Goal: Task Accomplishment & Management: Manage account settings

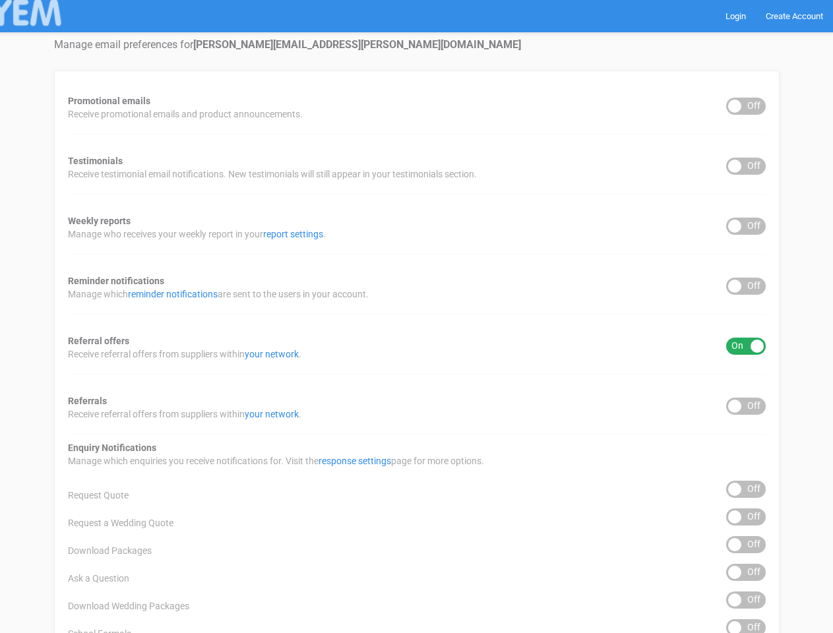
click at [416, 316] on div "Promotional emails ON OFF Receive promotional emails and product announcements.…" at bounding box center [416, 532] width 725 height 922
click at [746, 106] on div "ON OFF" at bounding box center [746, 106] width 40 height 17
click at [746, 166] on div "ON OFF" at bounding box center [746, 166] width 40 height 17
click at [746, 226] on div "ON OFF" at bounding box center [746, 226] width 40 height 17
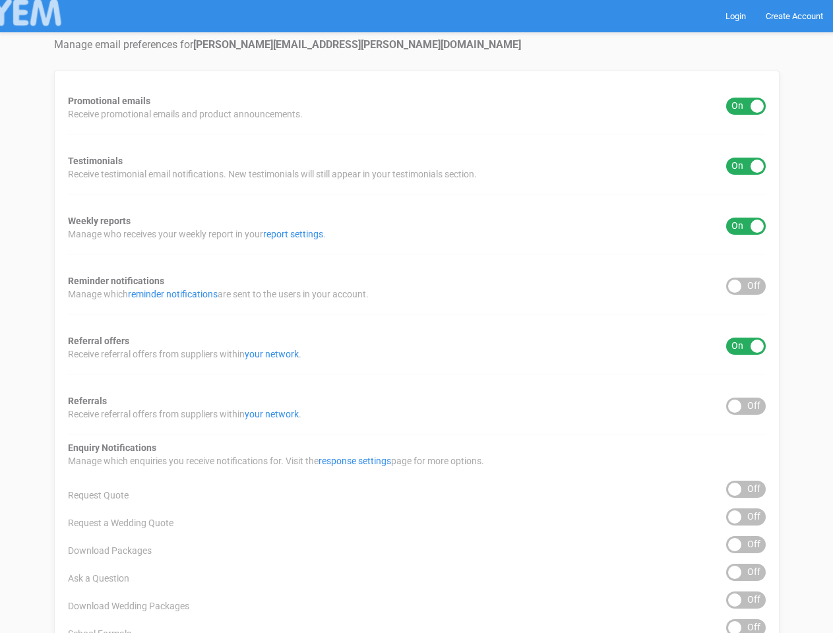
click at [746, 286] on div "ON OFF" at bounding box center [746, 286] width 40 height 17
click at [746, 346] on div "ON OFF" at bounding box center [746, 346] width 40 height 17
click at [746, 406] on div "ON OFF" at bounding box center [746, 406] width 40 height 17
click at [746, 489] on div "ON OFF" at bounding box center [746, 489] width 40 height 17
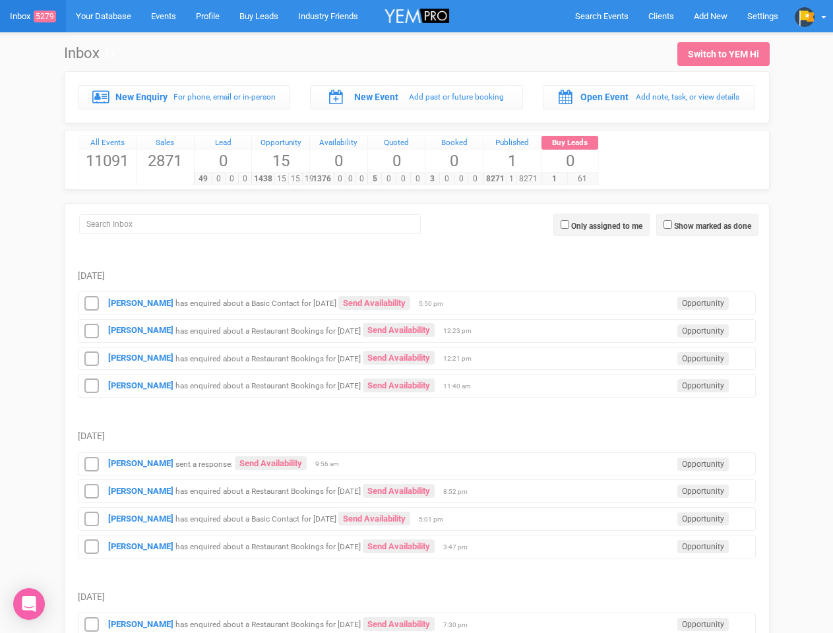
click at [416, 316] on td "[PERSON_NAME] has enquired about a Restaurant Bookings for [DATE] Send Availabi…" at bounding box center [417, 329] width 678 height 28
click at [601, 16] on span "Search Events" at bounding box center [601, 16] width 53 height 10
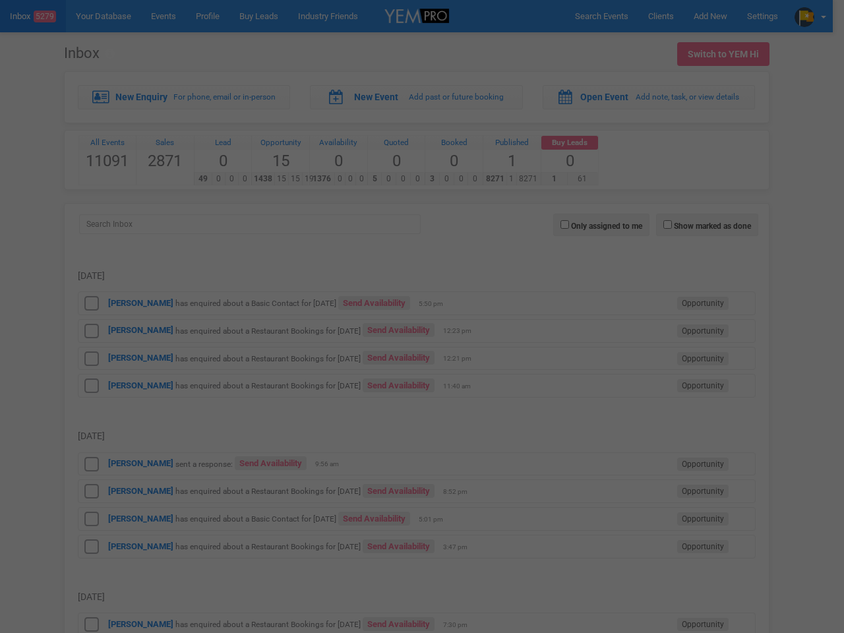
click at [710, 16] on div at bounding box center [422, 316] width 844 height 633
click at [810, 16] on div at bounding box center [422, 316] width 844 height 633
